Goal: Communication & Community: Answer question/provide support

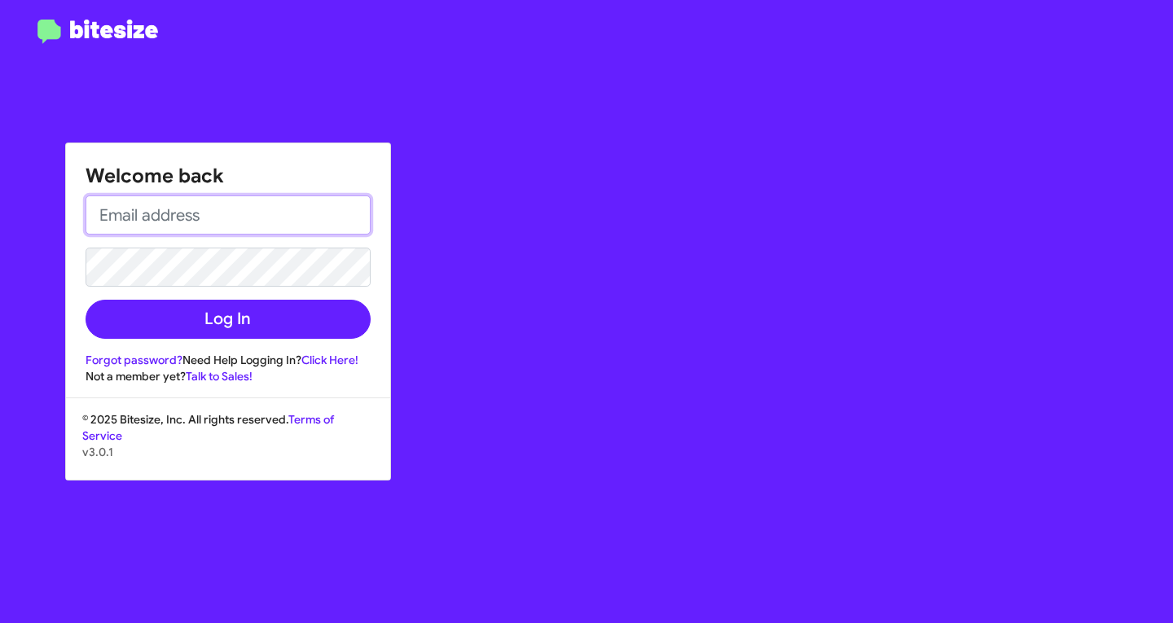
click at [252, 214] on input "email" at bounding box center [228, 214] width 285 height 39
type input "[EMAIL_ADDRESS][DOMAIN_NAME]"
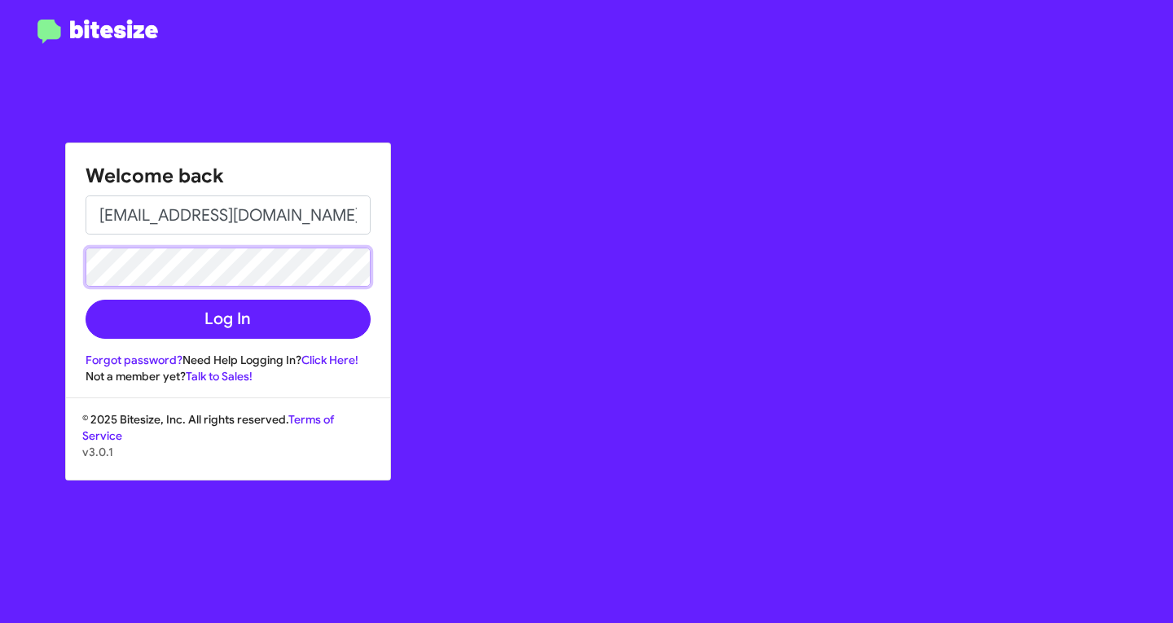
click at [86, 300] on button "Log In" at bounding box center [228, 319] width 285 height 39
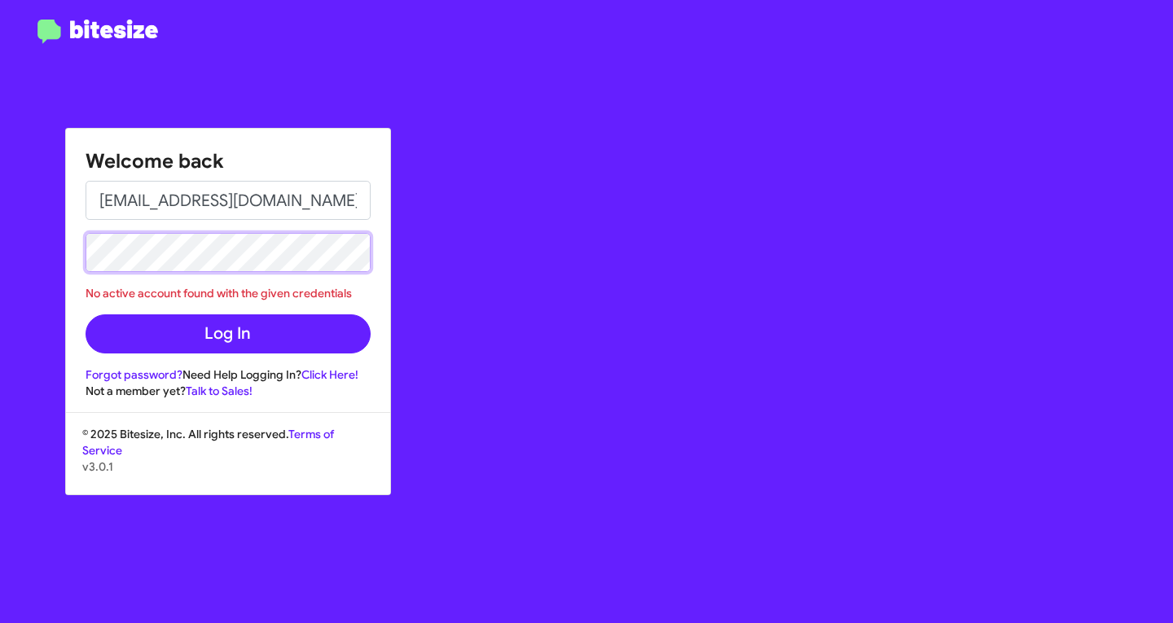
click at [86, 314] on button "Log In" at bounding box center [228, 333] width 285 height 39
click at [46, 235] on div "Welcome back [EMAIL_ADDRESS][DOMAIN_NAME] No active account found with the give…" at bounding box center [586, 311] width 1173 height 623
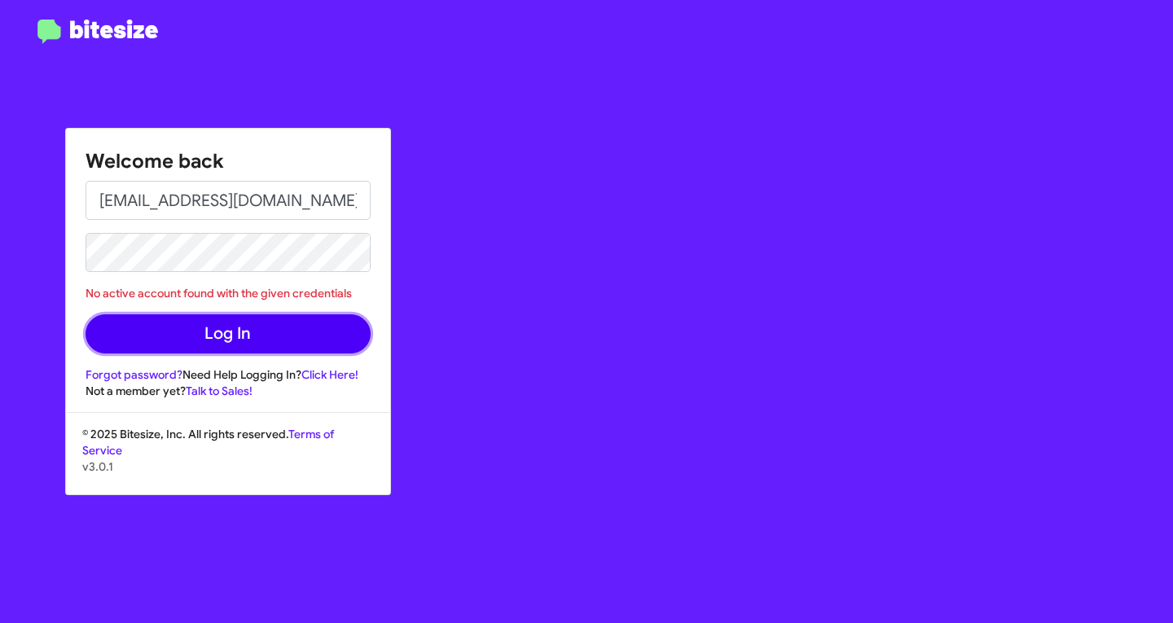
click at [164, 314] on button "Log In" at bounding box center [228, 333] width 285 height 39
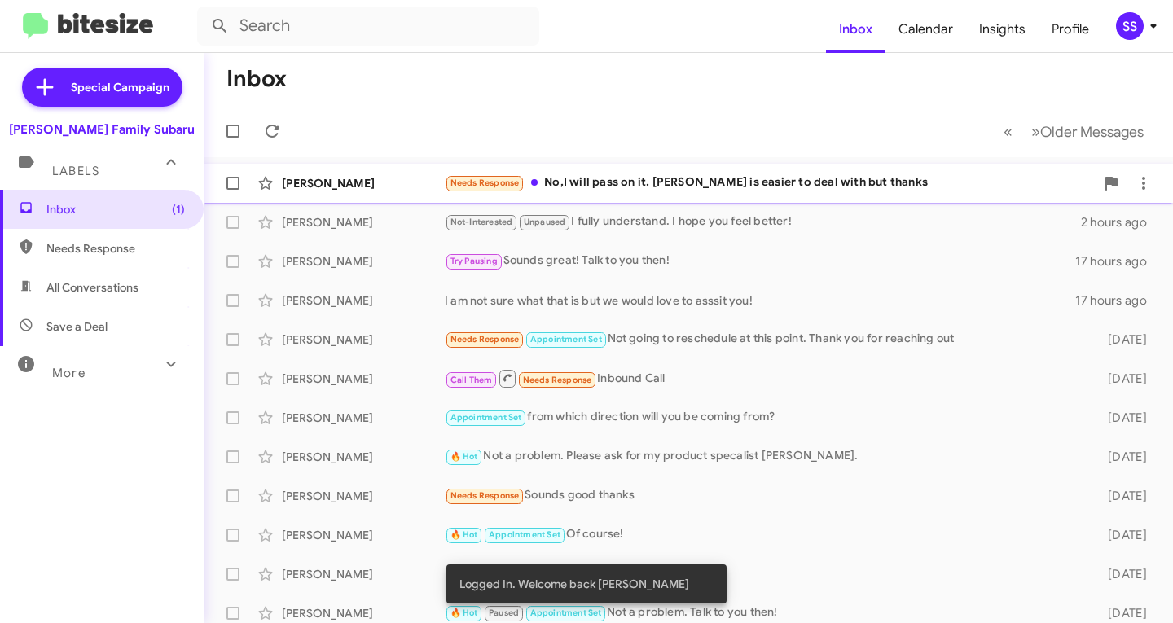
click at [678, 175] on div "Needs Response No,I will pass on it. [PERSON_NAME] is easier to deal with but t…" at bounding box center [770, 182] width 650 height 19
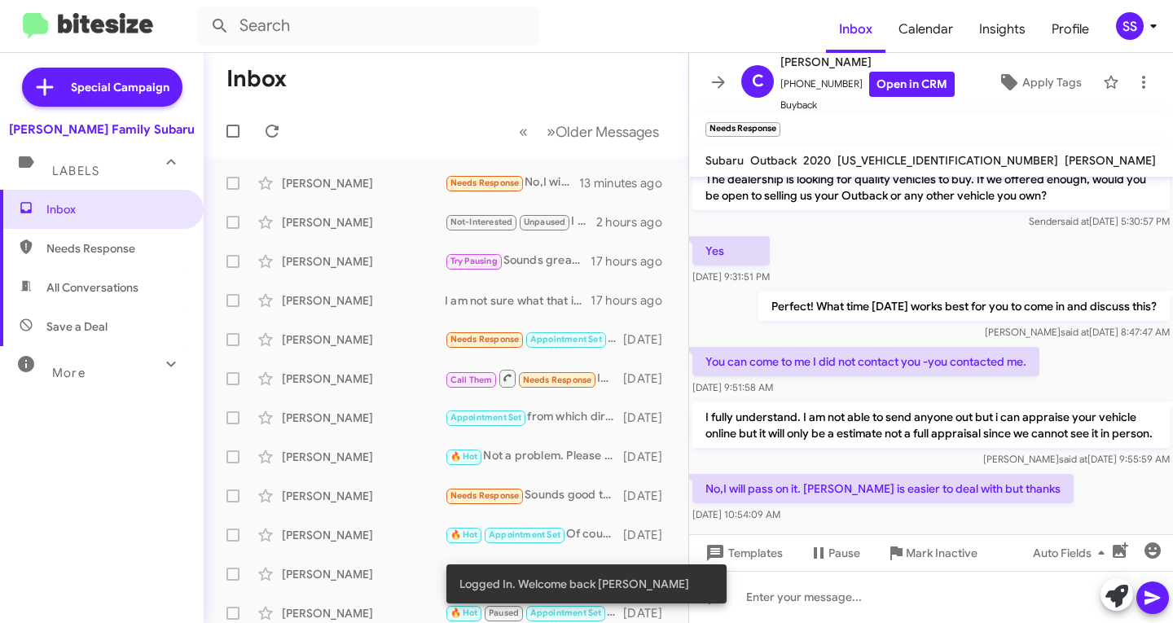
scroll to position [97, 0]
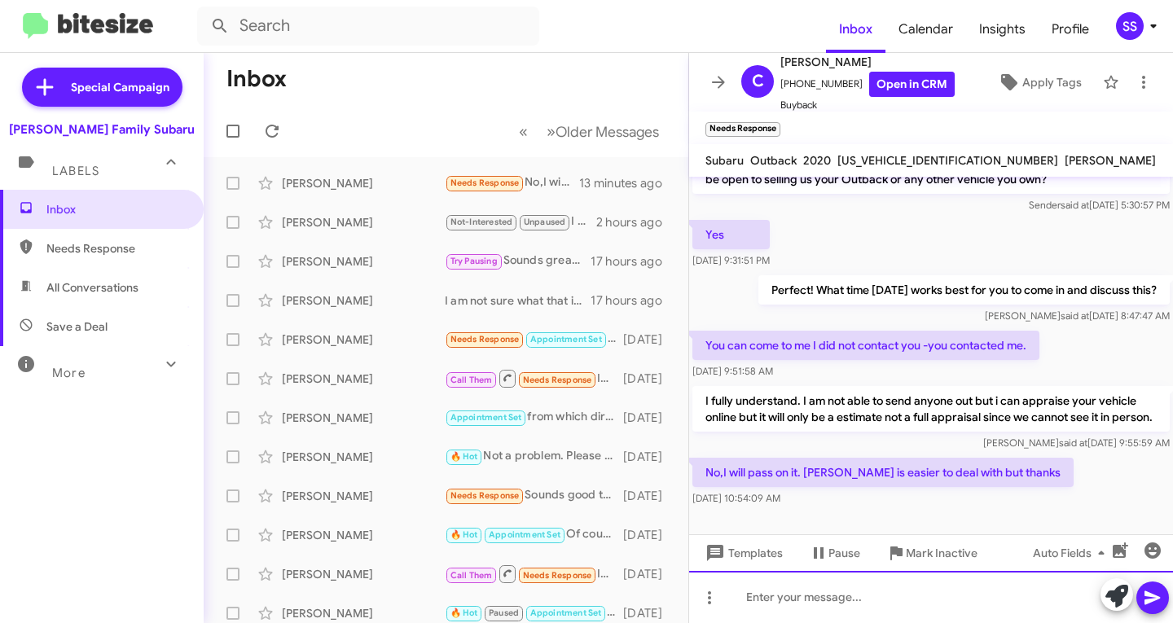
click at [814, 592] on div at bounding box center [931, 597] width 484 height 52
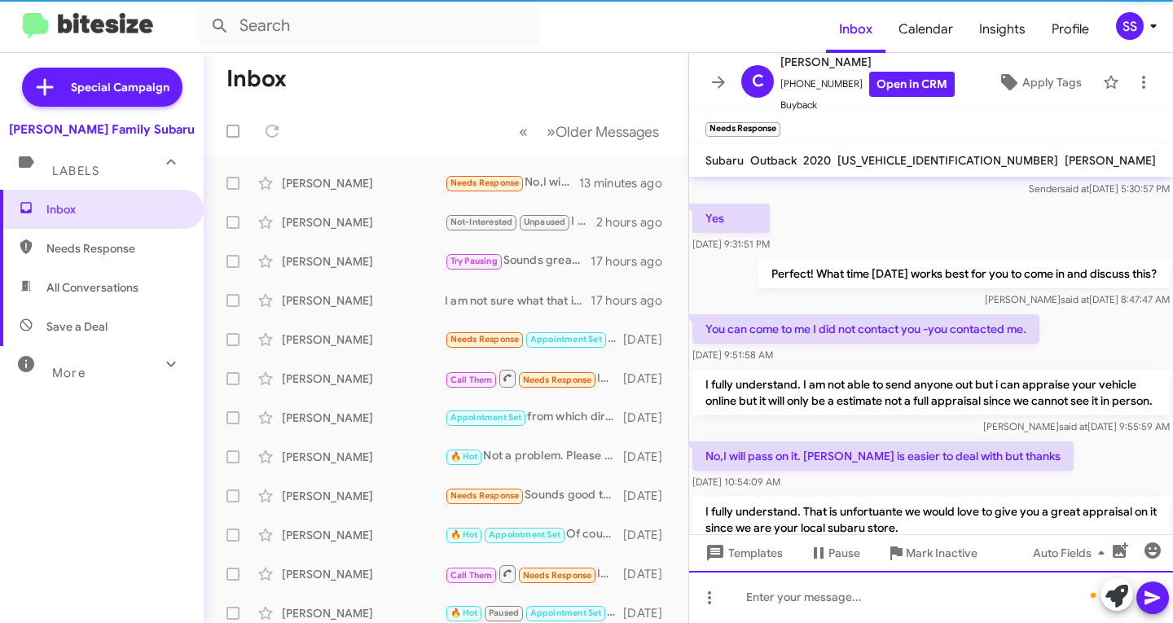
scroll to position [0, 0]
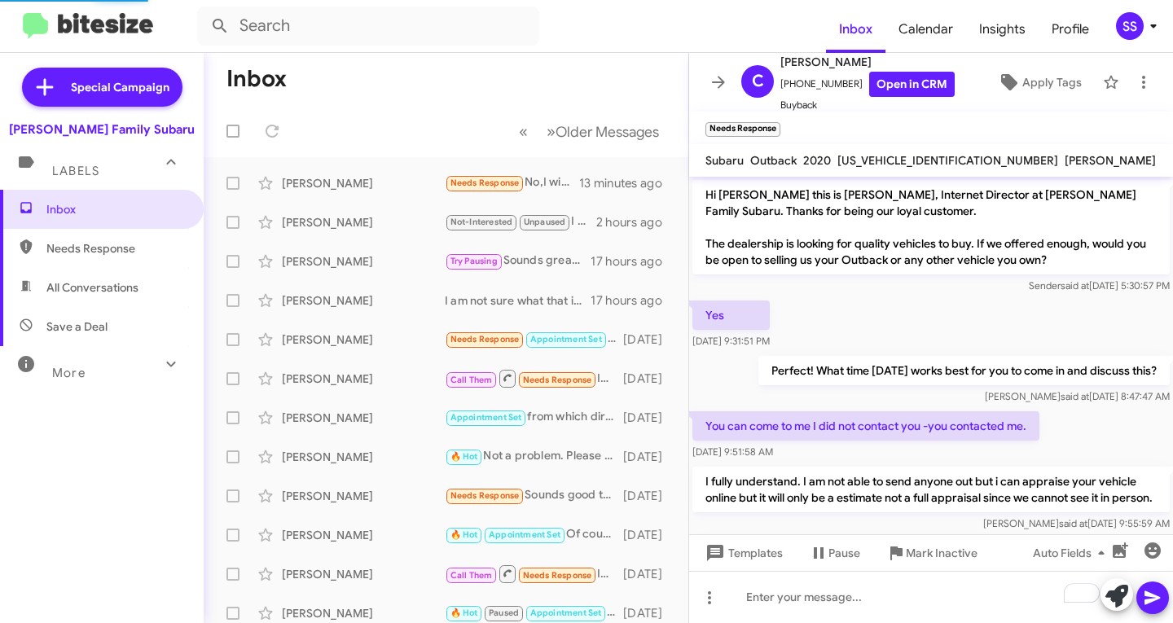
click at [92, 328] on span "Save a Deal" at bounding box center [76, 326] width 61 height 16
type input "in:not-interested"
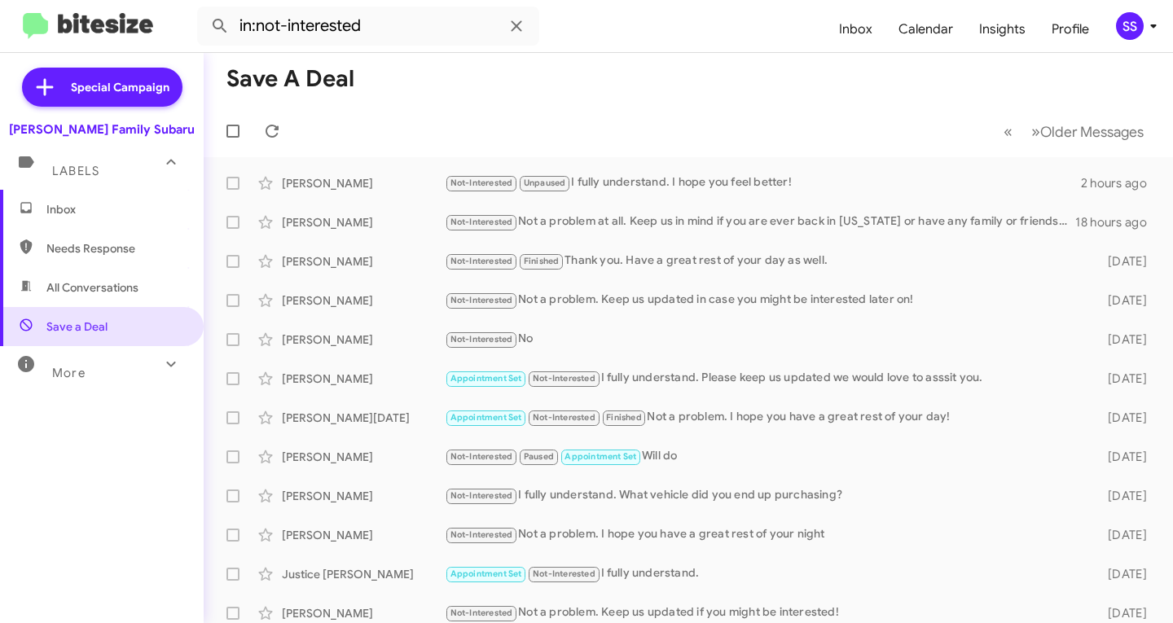
click at [101, 217] on span "Inbox" at bounding box center [115, 209] width 138 height 16
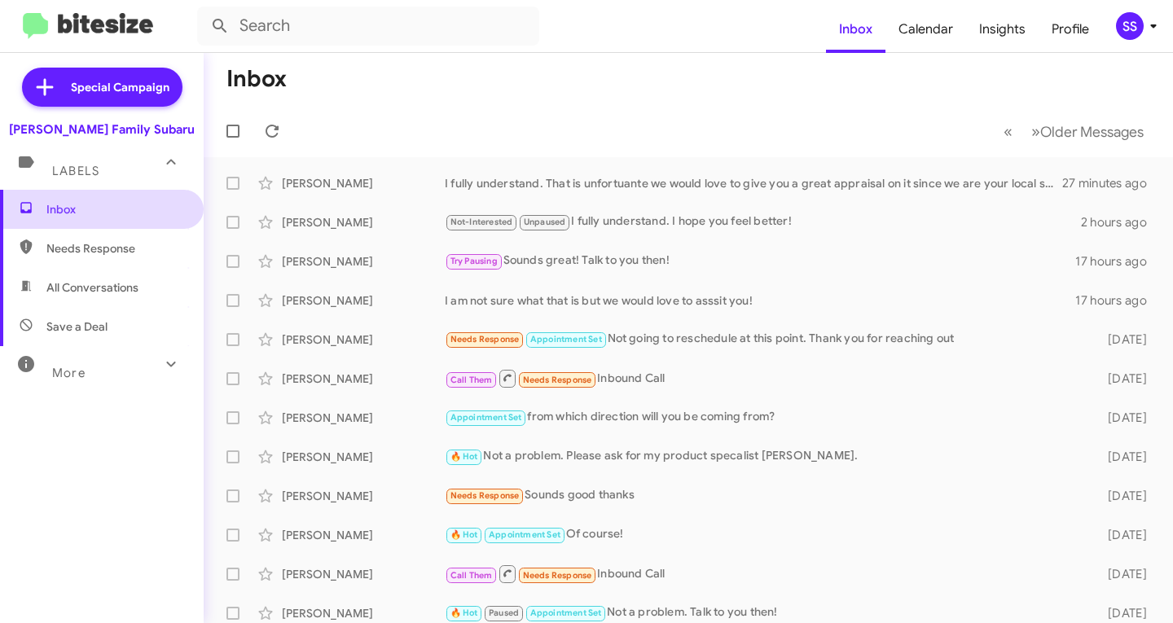
click at [128, 215] on span "Inbox" at bounding box center [115, 209] width 138 height 16
click at [108, 324] on span "Save a Deal" at bounding box center [102, 326] width 204 height 39
type input "in:not-interested"
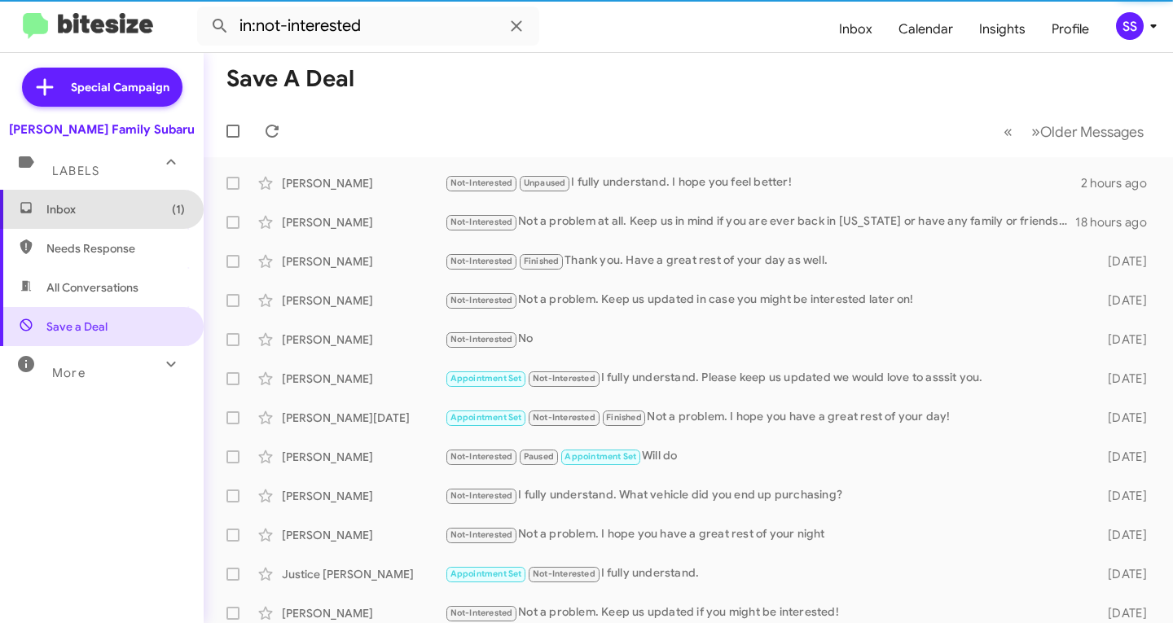
click at [130, 226] on span "Inbox (1)" at bounding box center [102, 209] width 204 height 39
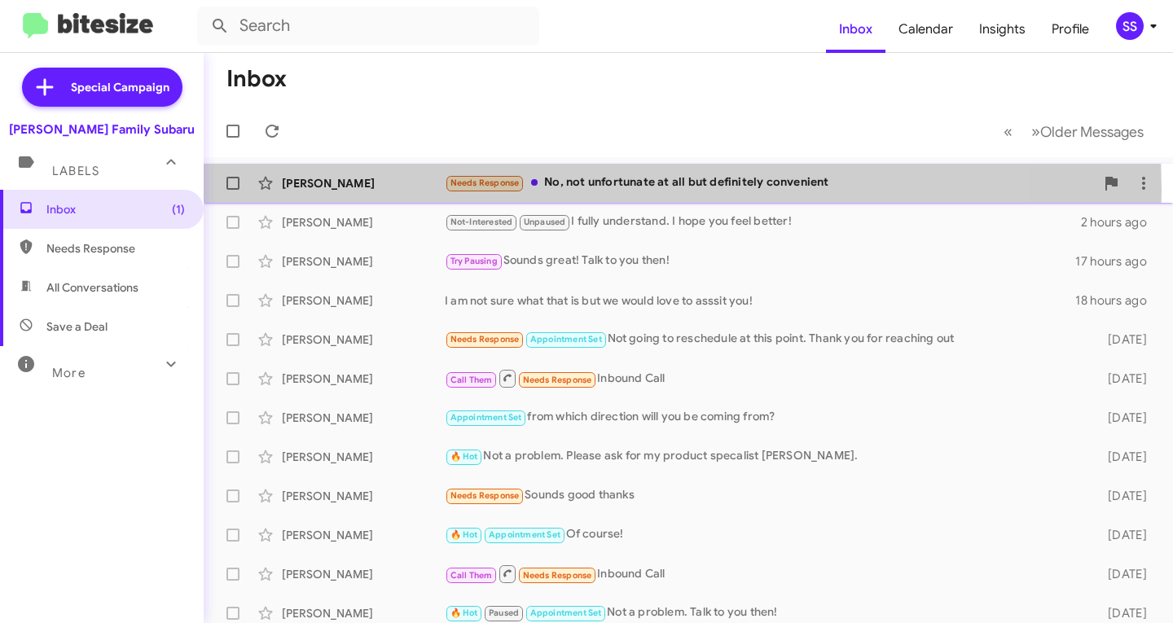
click at [578, 190] on div "Needs Response No, not unfortunate at all but definitely convenient" at bounding box center [770, 182] width 650 height 19
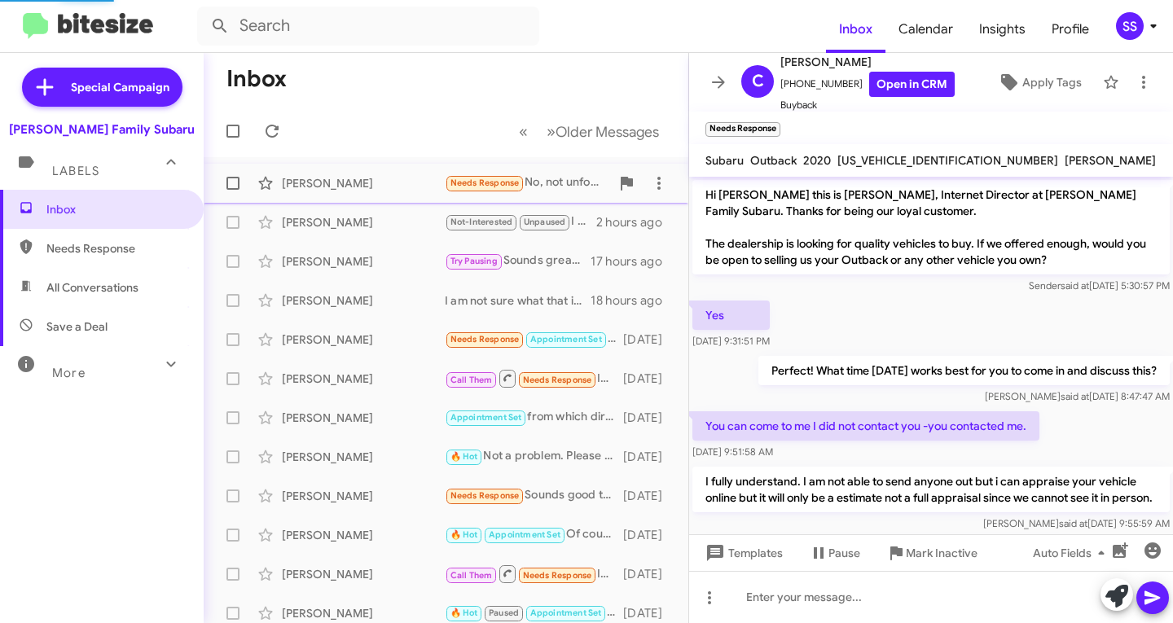
scroll to position [232, 0]
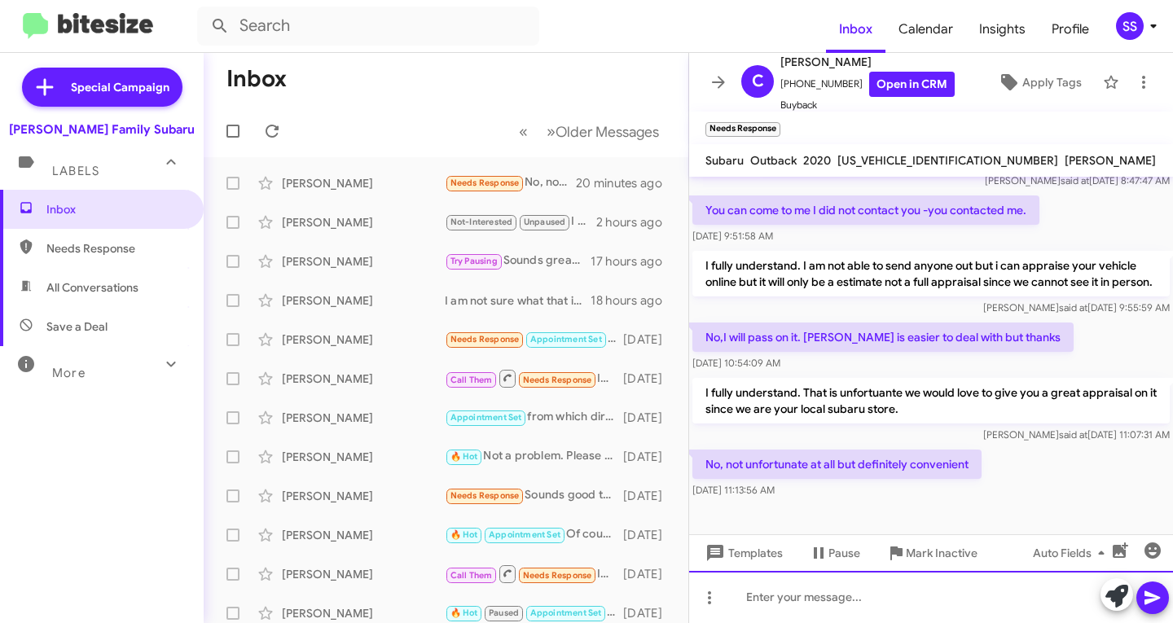
click at [839, 599] on div at bounding box center [931, 597] width 484 height 52
